Goal: Check status: Check status

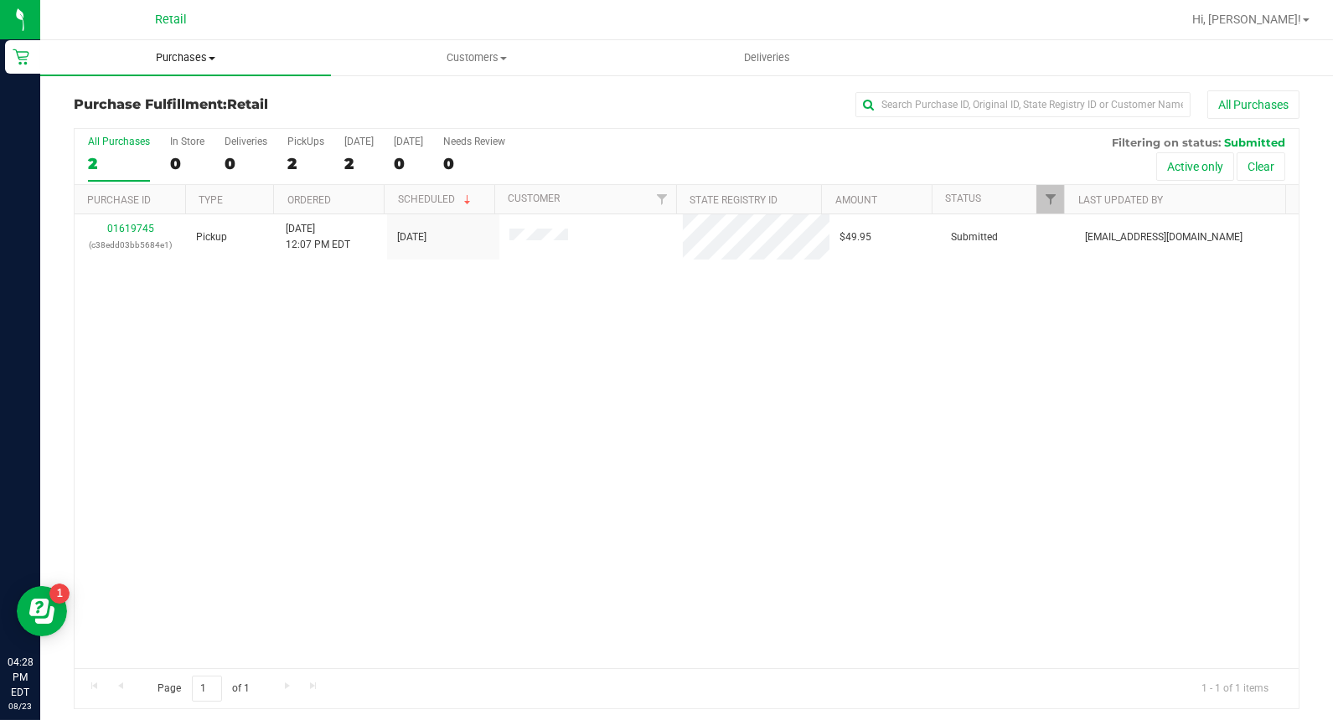
click at [201, 64] on span "Purchases" at bounding box center [185, 57] width 291 height 15
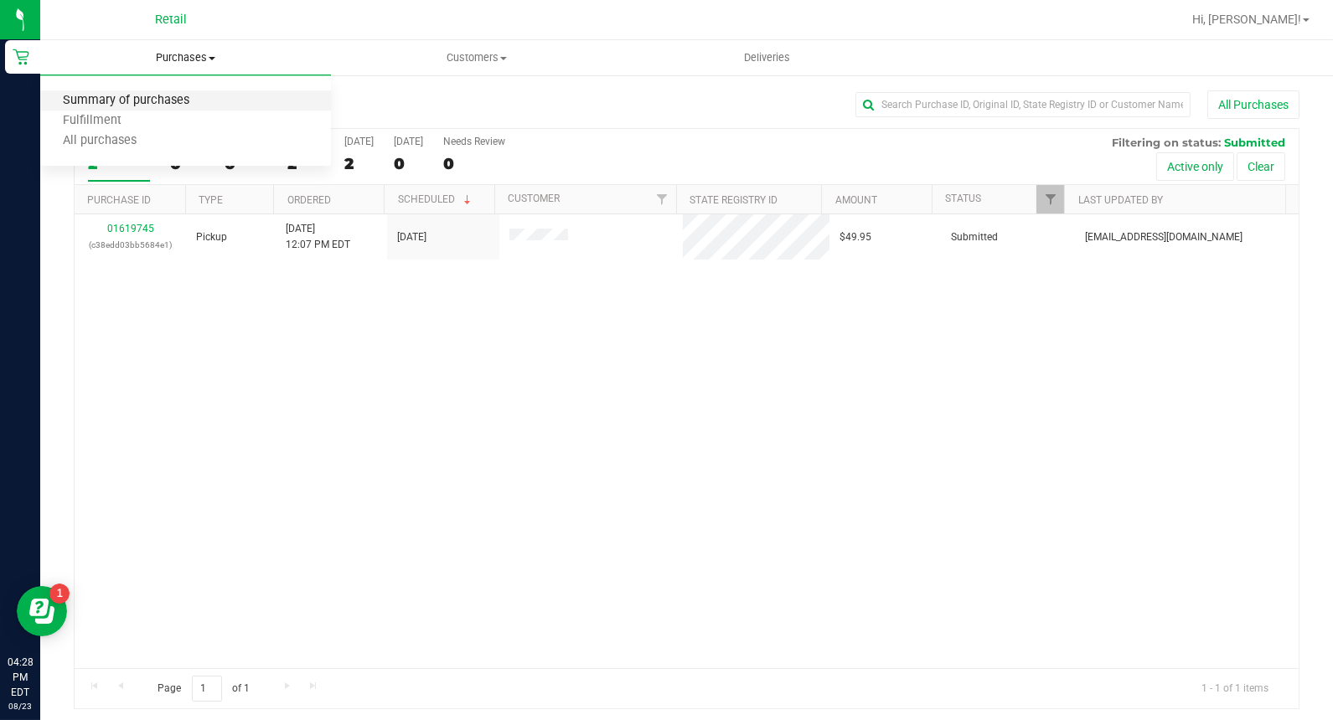
click at [188, 106] on span "Summary of purchases" at bounding box center [126, 101] width 172 height 14
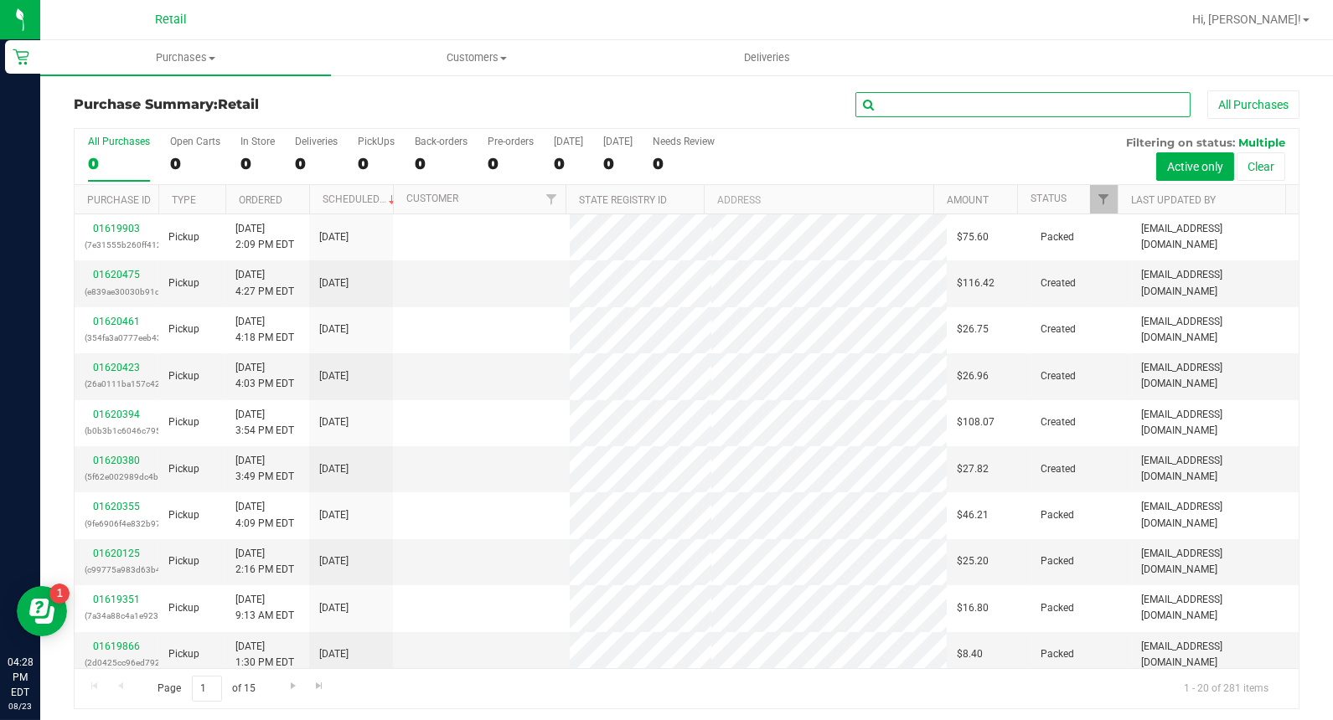
click at [1111, 103] on input "text" at bounding box center [1022, 104] width 335 height 25
type input "[PERSON_NAME]"
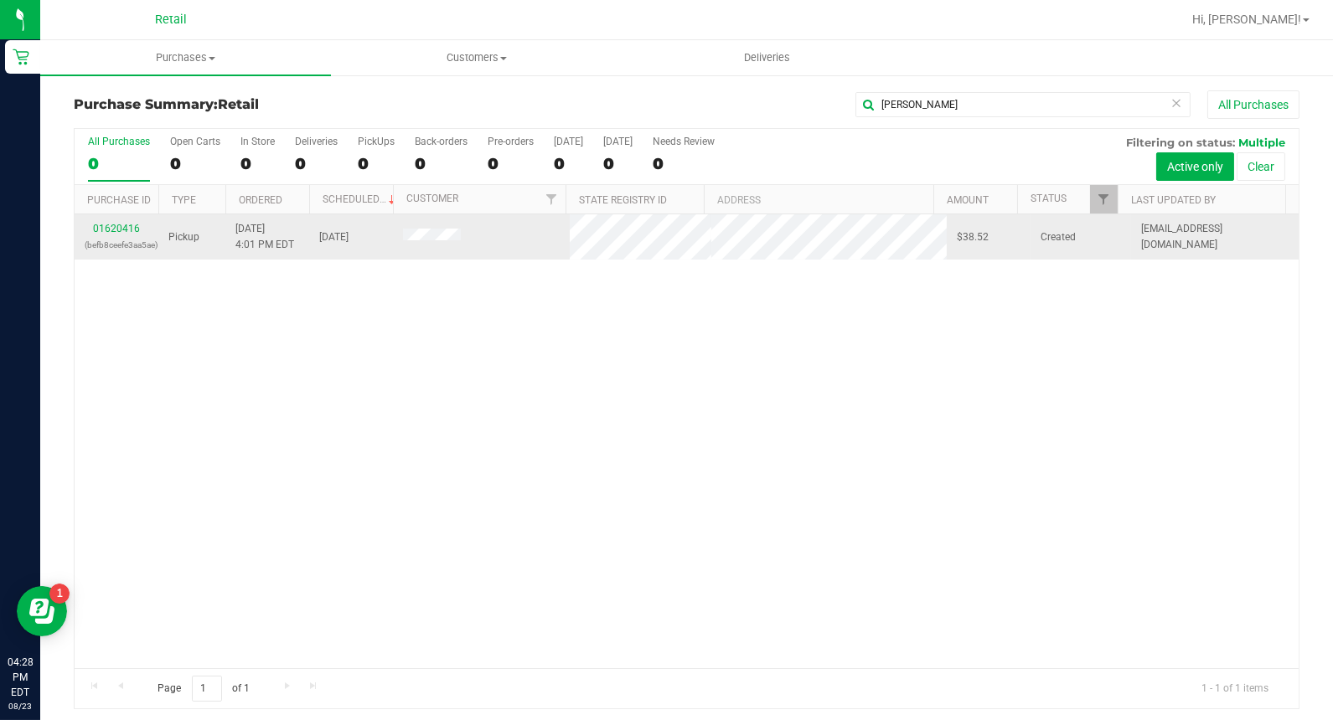
click at [120, 221] on div "01620416 (befb8ceefe3aa5ae)" at bounding box center [117, 237] width 64 height 32
click at [117, 224] on link "01620416" at bounding box center [116, 229] width 47 height 12
